Goal: Information Seeking & Learning: Learn about a topic

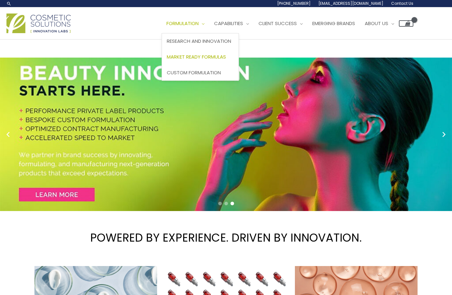
click at [204, 53] on link "Market Ready Formulas" at bounding box center [200, 57] width 77 height 16
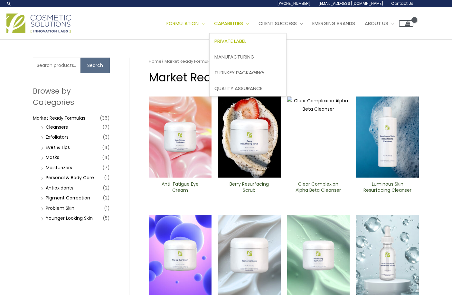
click at [241, 39] on span "Private Label" at bounding box center [230, 41] width 32 height 7
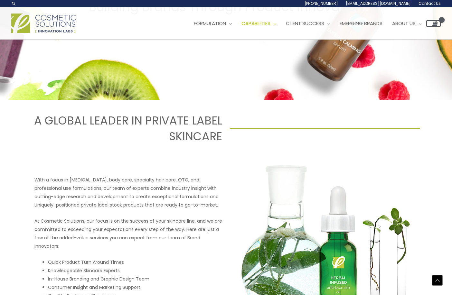
scroll to position [90, 0]
